Goal: Obtain resource: Obtain resource

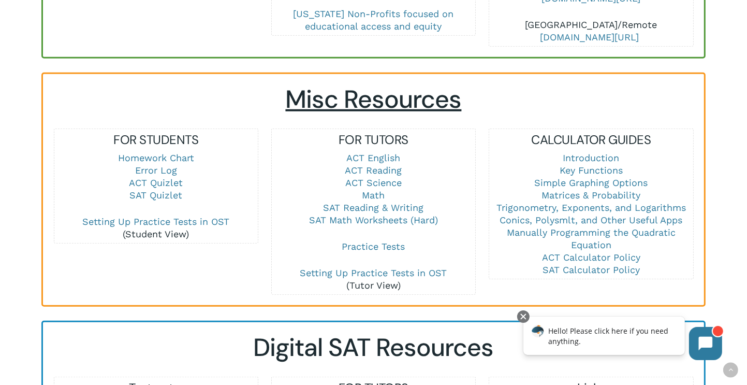
scroll to position [654, 0]
click at [370, 214] on link "SAT Math Worksheets (Hard)" at bounding box center [373, 219] width 129 height 11
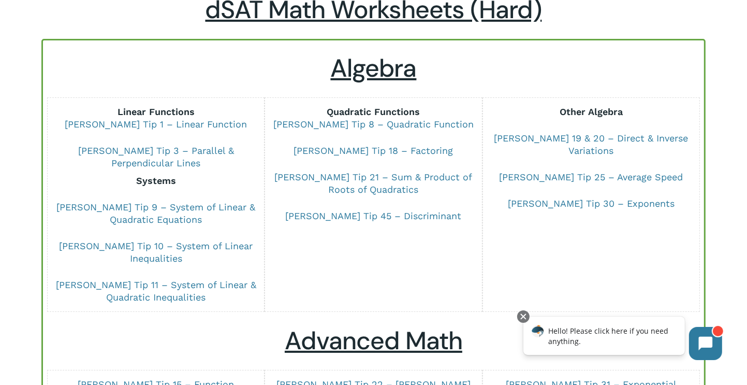
scroll to position [79, 0]
click at [193, 129] on p "Linear Functions Dr Chung Tip 1 – Linear Function" at bounding box center [155, 125] width 203 height 39
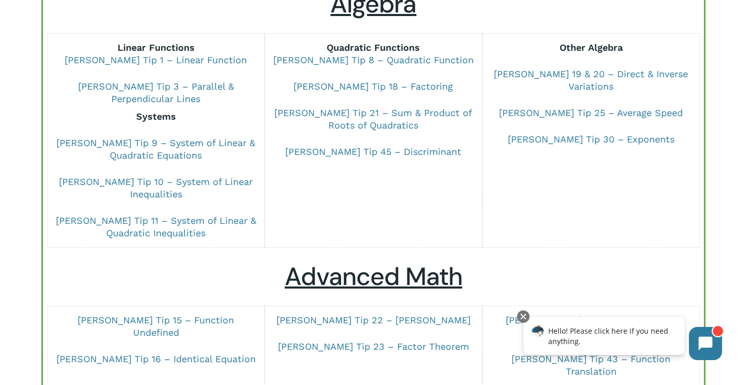
scroll to position [0, 0]
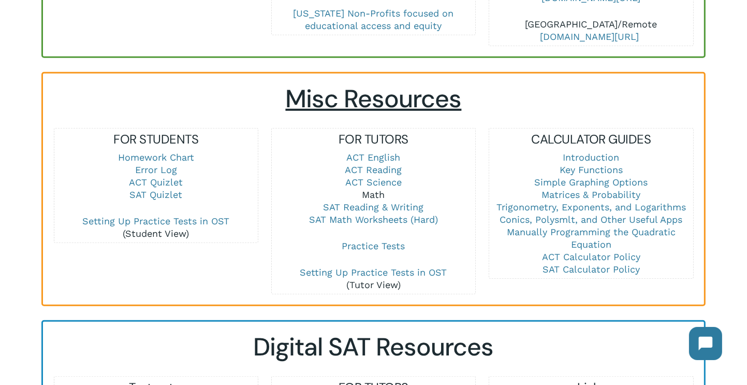
click at [368, 189] on link "Math" at bounding box center [373, 194] width 23 height 11
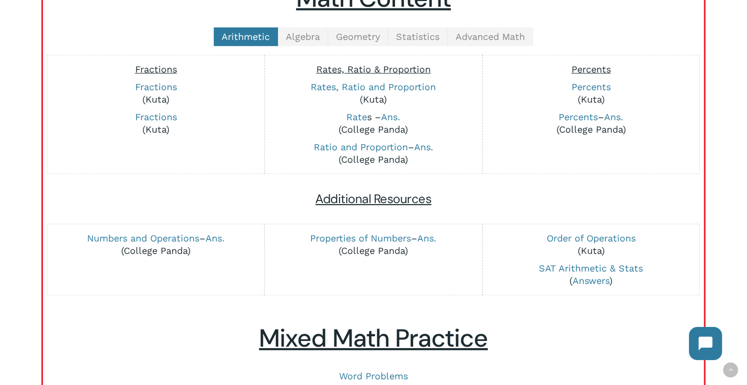
scroll to position [287, 0]
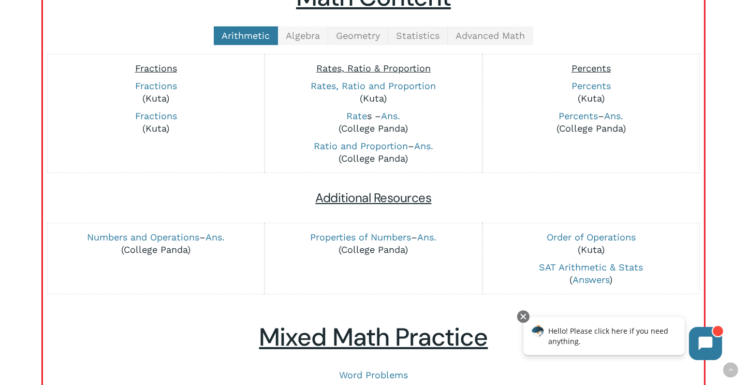
click at [304, 33] on span "Algebra" at bounding box center [303, 35] width 34 height 11
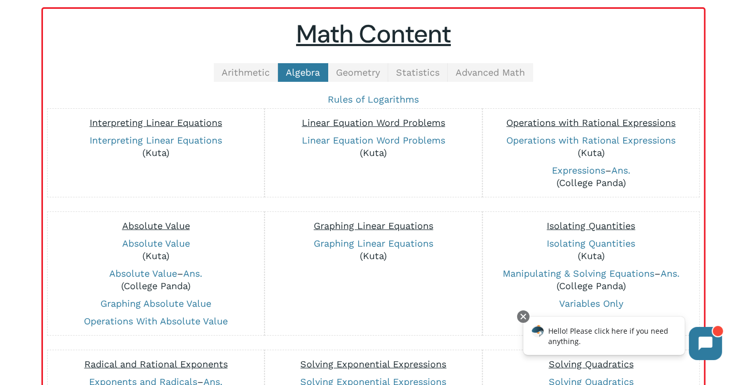
scroll to position [0, 0]
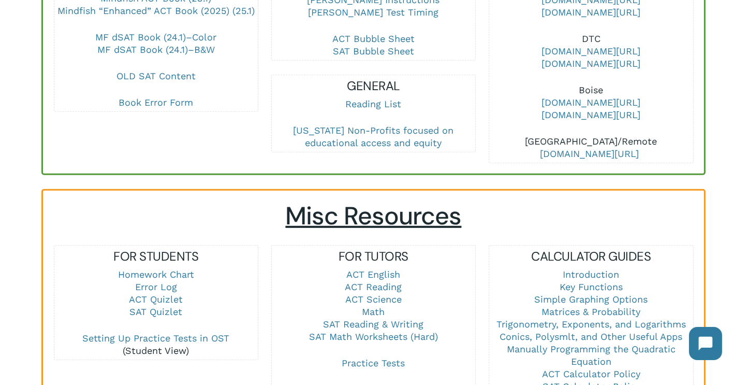
scroll to position [362, 0]
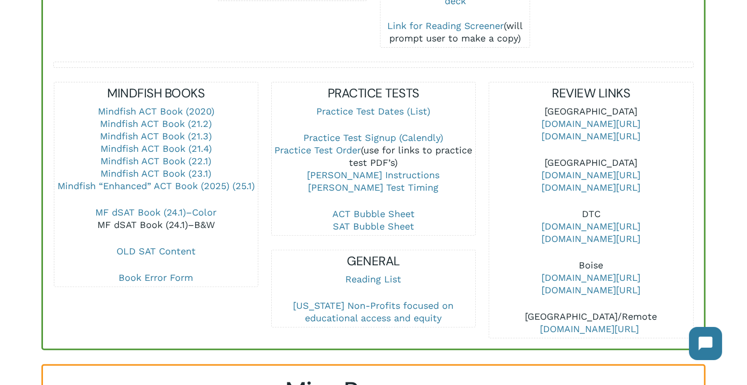
click at [176, 219] on link "MF dSAT Book (24.1)–B&W" at bounding box center [155, 224] width 117 height 11
